Goal: Communication & Community: Answer question/provide support

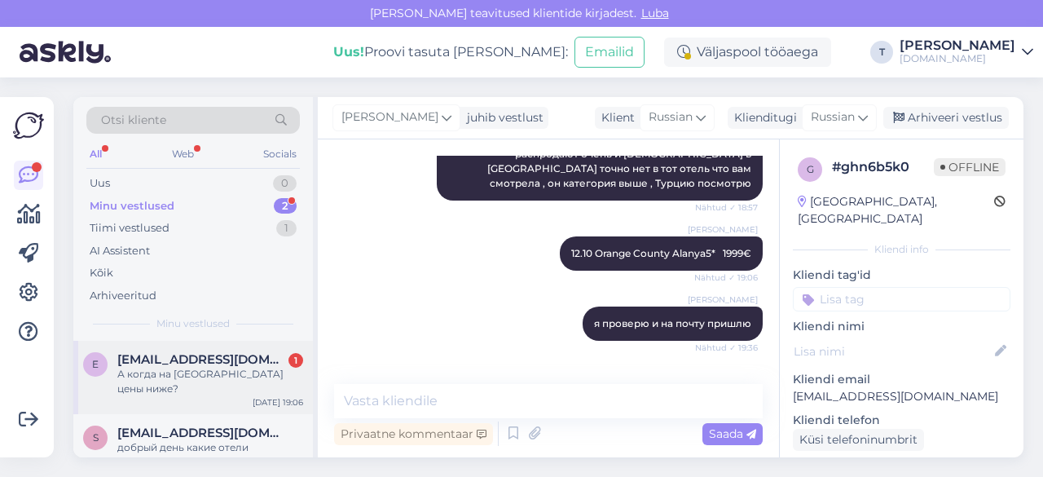
click at [181, 352] on span "[EMAIL_ADDRESS][DOMAIN_NAME]" at bounding box center [201, 359] width 169 height 15
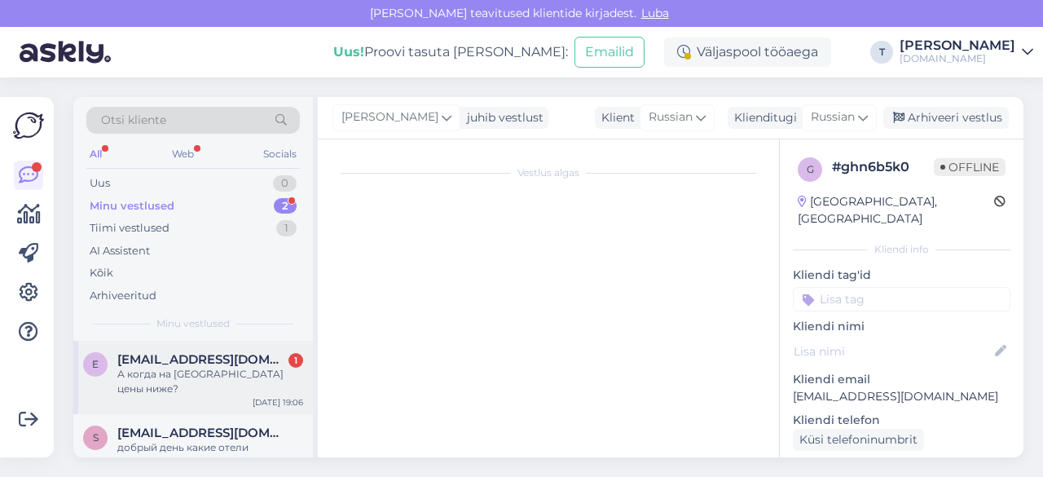
scroll to position [2065, 0]
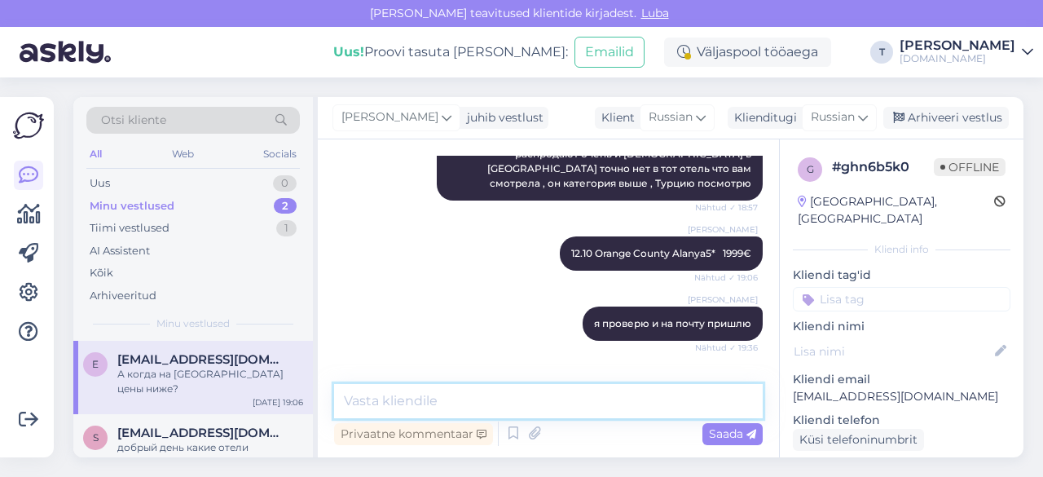
click at [480, 397] on textarea at bounding box center [548, 401] width 428 height 34
type textarea "d"
click at [472, 406] on textarea "но отель Swiss" at bounding box center [548, 401] width 428 height 34
click at [472, 398] on textarea "но отель Swiss" at bounding box center [548, 401] width 428 height 34
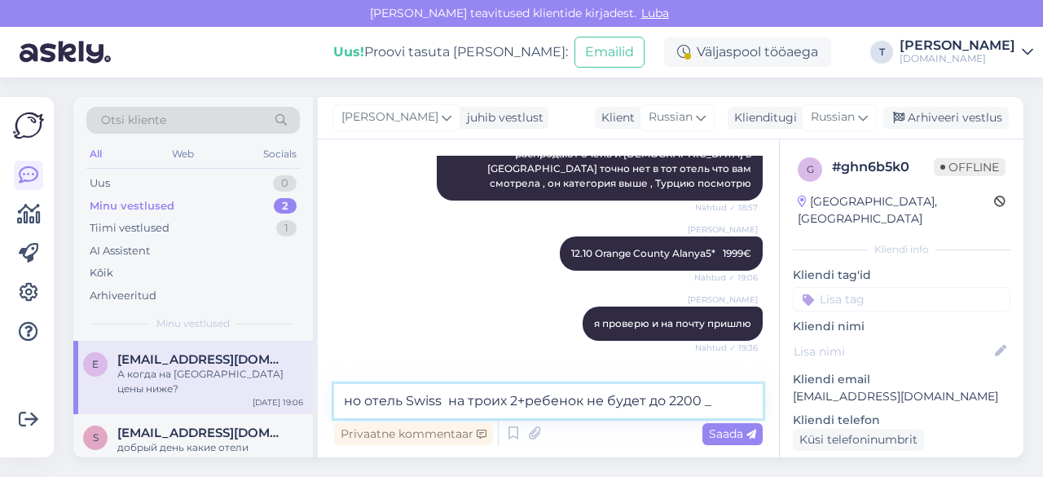
type textarea "но отель Swiss на троих 2+ребенок не будет до 2200"
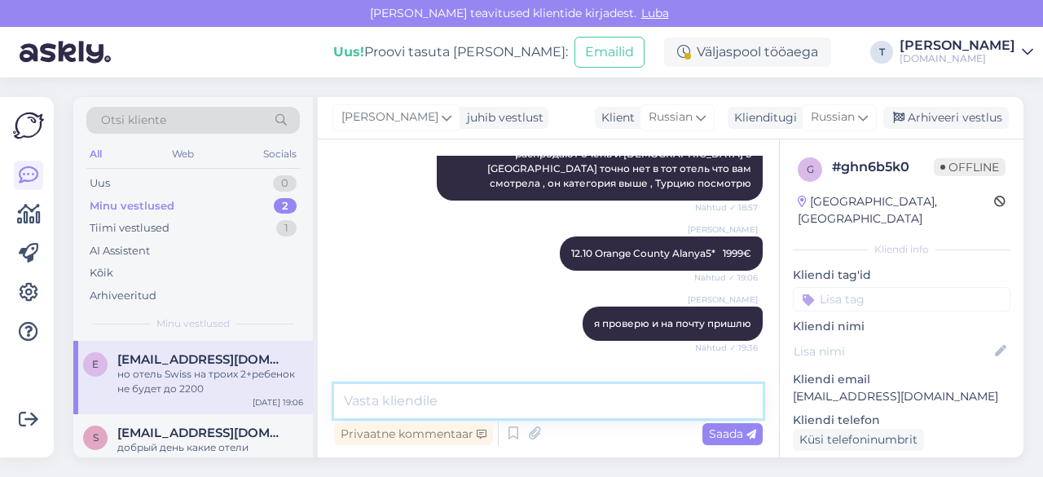
scroll to position [2135, 0]
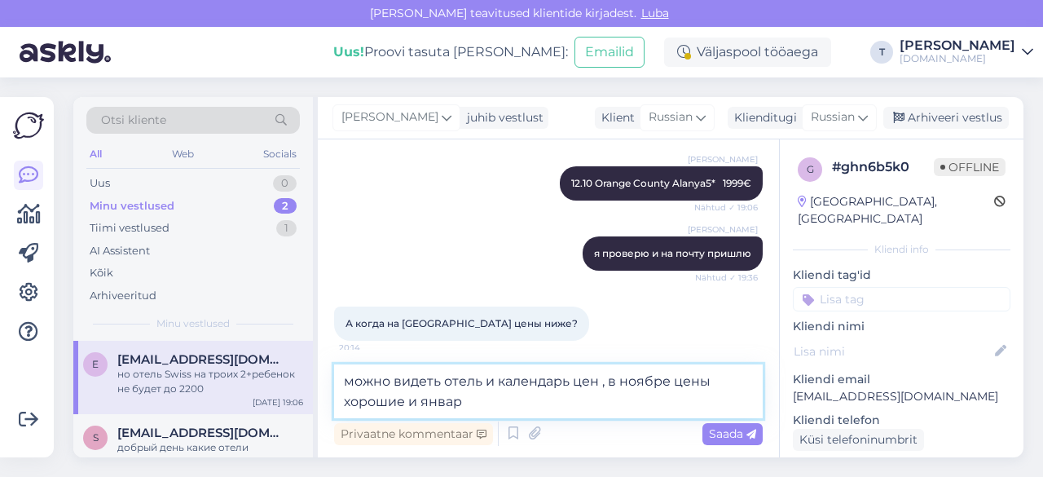
type textarea "можно видеть отель и календарь цен , в ноябре цены хорошие и январе"
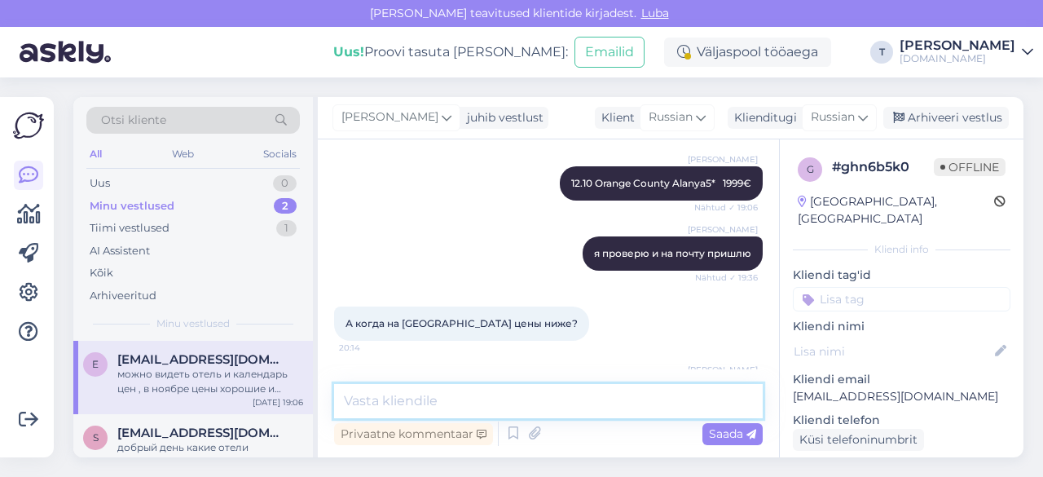
scroll to position [2220, 0]
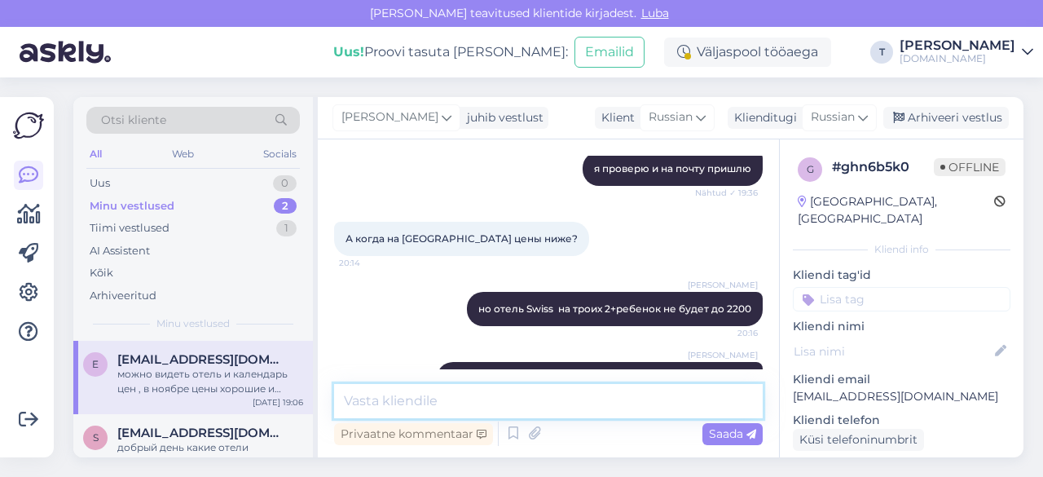
click at [514, 392] on textarea at bounding box center [548, 401] width 428 height 34
paste textarea "[URL][DOMAIN_NAME][DATE]"
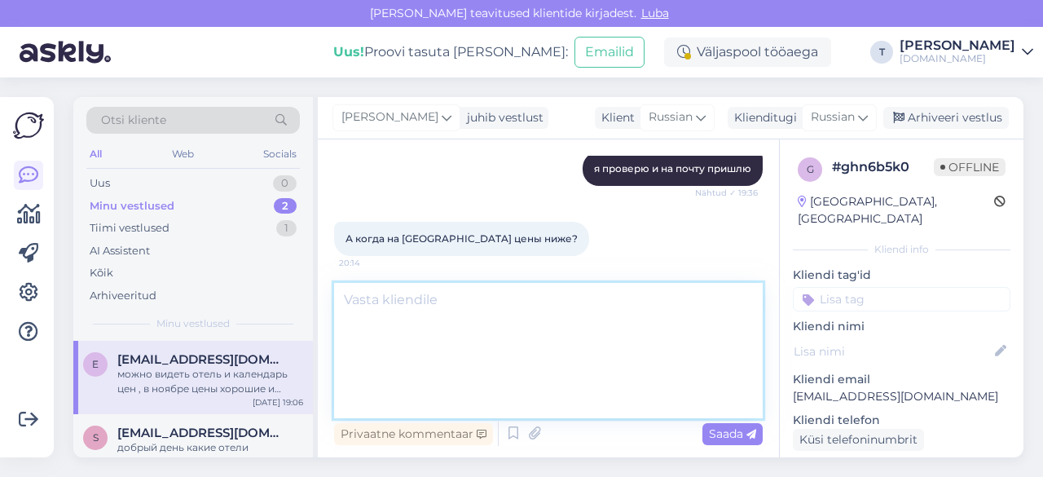
type textarea "[URL][DOMAIN_NAME][DATE]"
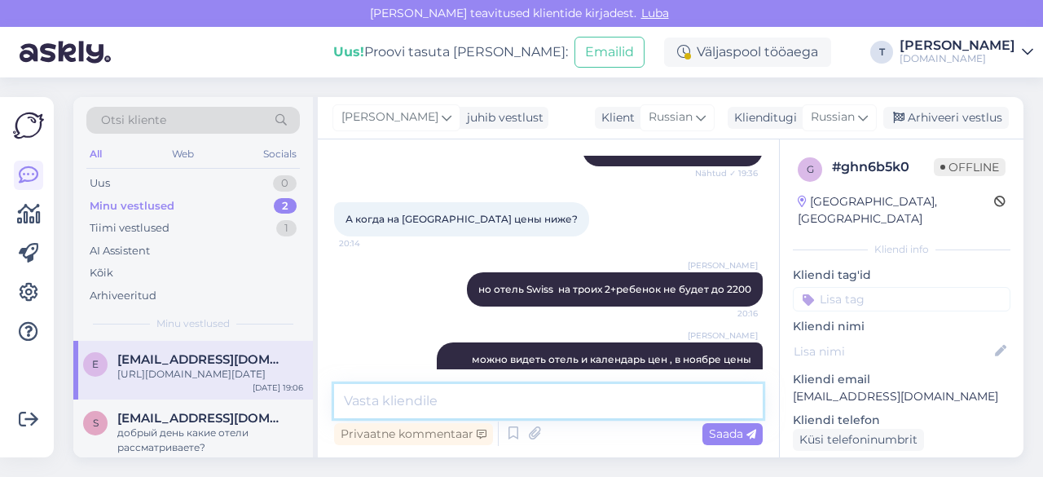
scroll to position [2363, 0]
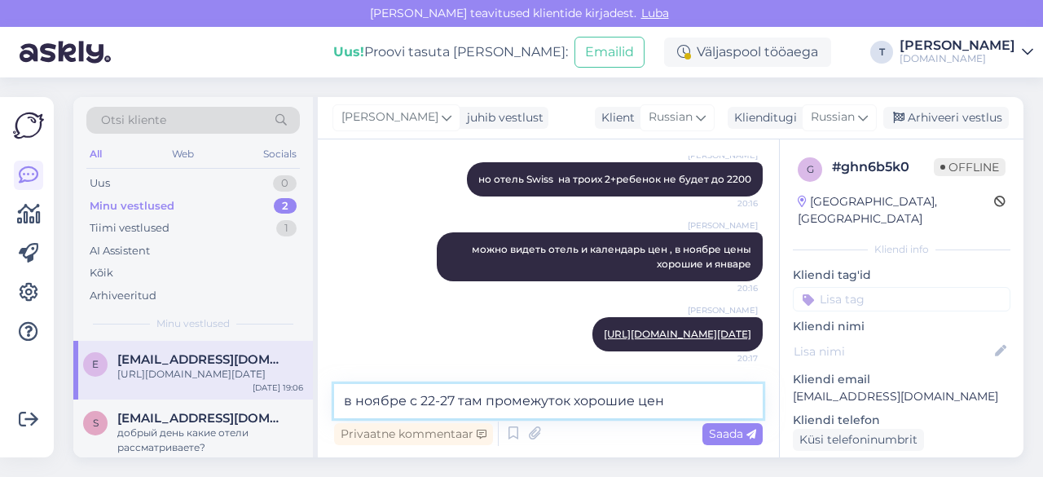
type textarea "в ноябре с 22-27 там промежуток хорошие цены"
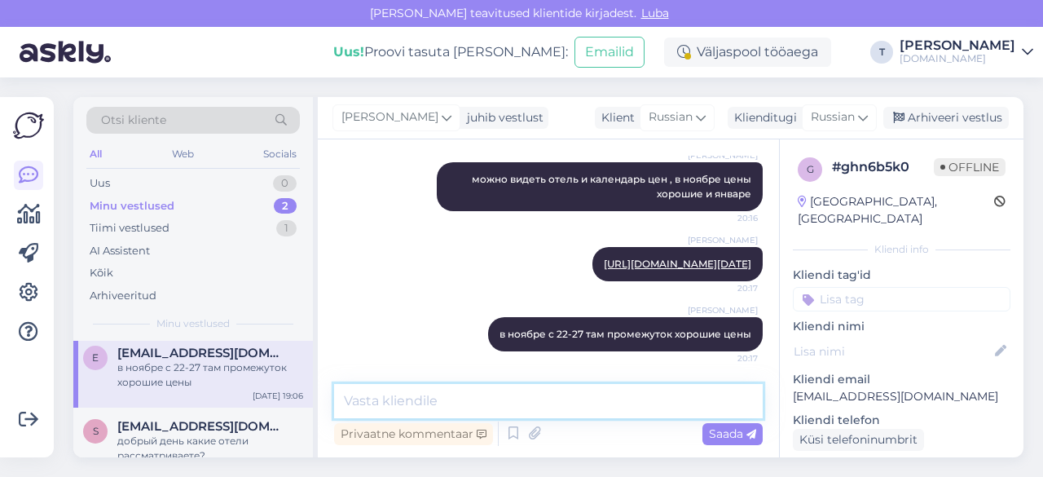
scroll to position [0, 0]
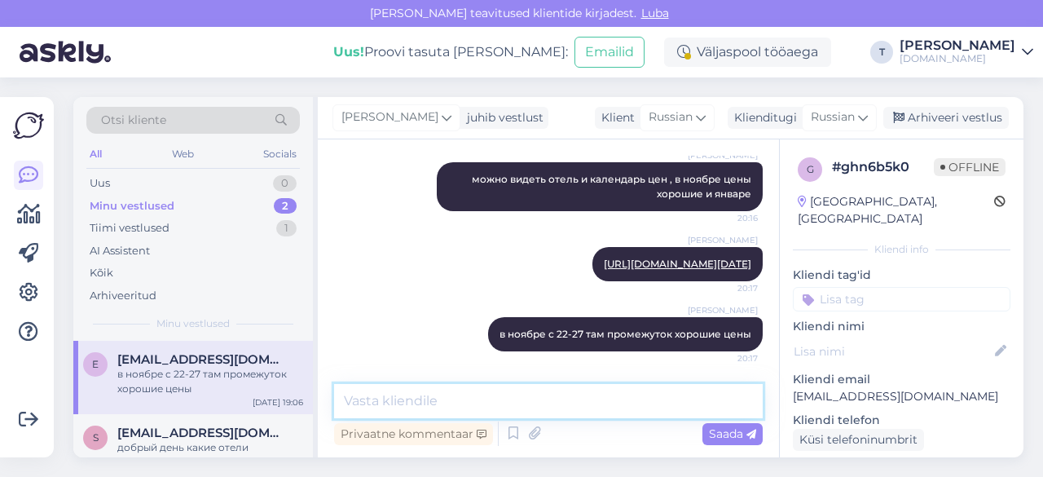
click at [458, 401] on textarea at bounding box center [548, 401] width 428 height 34
type textarea "у"
type textarea "турция будет не жарко уже"
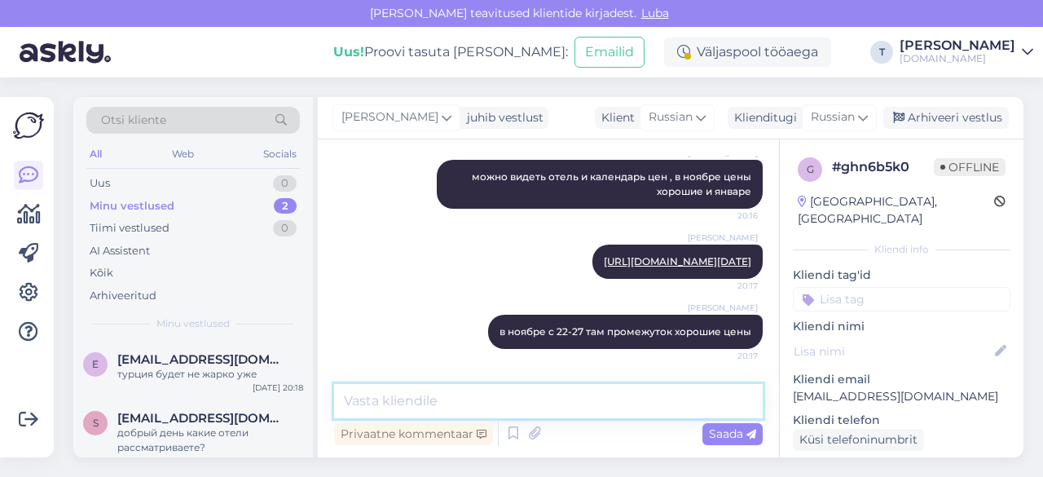
scroll to position [2503, 0]
